Goal: Information Seeking & Learning: Learn about a topic

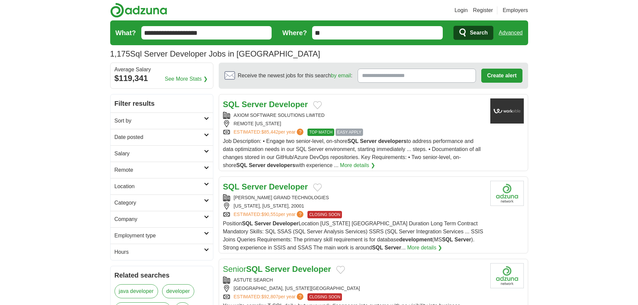
click at [130, 169] on h2 "Remote" at bounding box center [159, 170] width 89 height 8
click at [129, 183] on link "Remote jobs" at bounding box center [130, 186] width 30 height 6
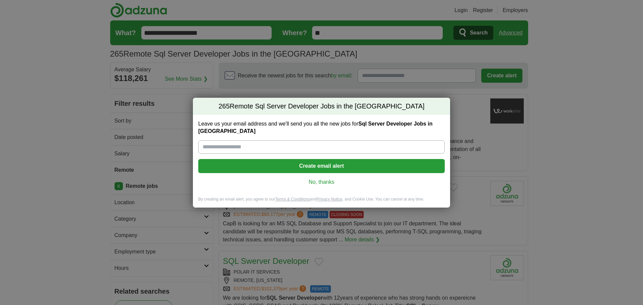
click at [309, 179] on link "No, thanks" at bounding box center [322, 182] width 236 height 7
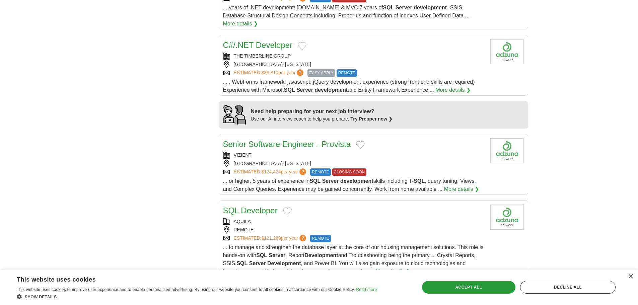
scroll to position [536, 0]
